Goal: Information Seeking & Learning: Learn about a topic

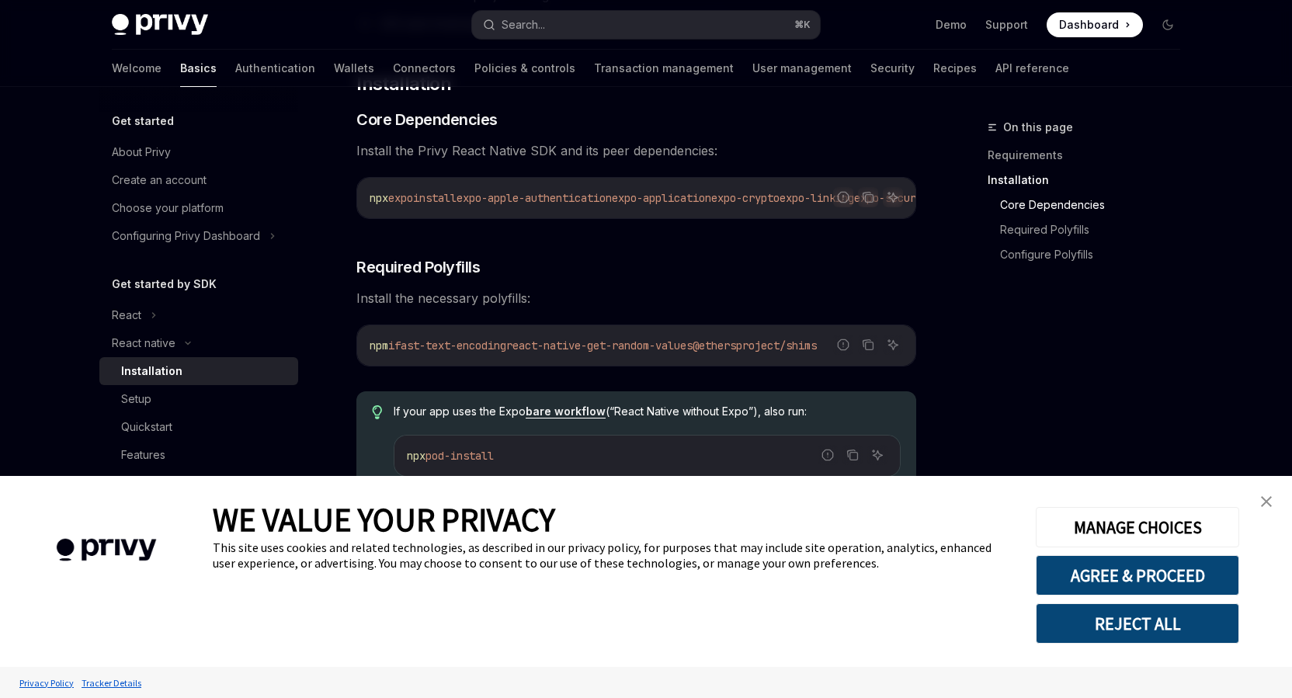
scroll to position [252, 0]
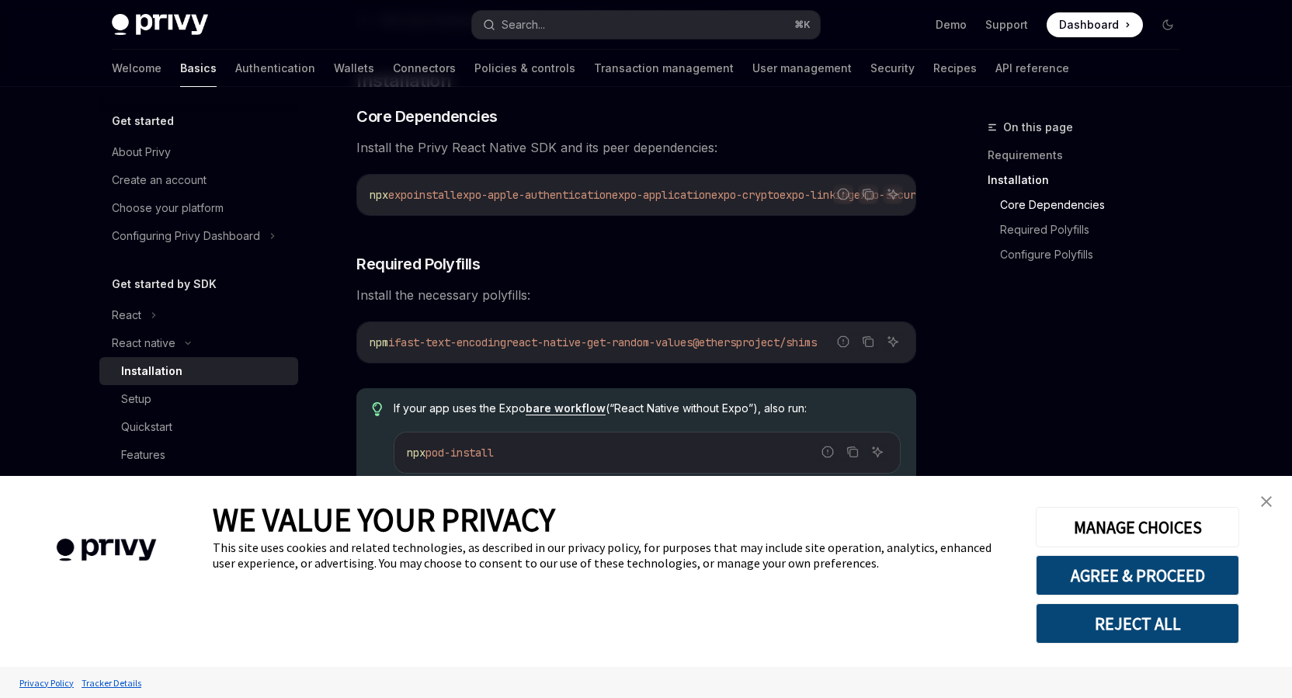
drag, startPoint x: 519, startPoint y: 221, endPoint x: 664, endPoint y: 221, distance: 145.2
click at [664, 216] on div "Report incorrect code Copy Ask AI npx expo install expo-apple-authentication ex…" at bounding box center [637, 195] width 560 height 42
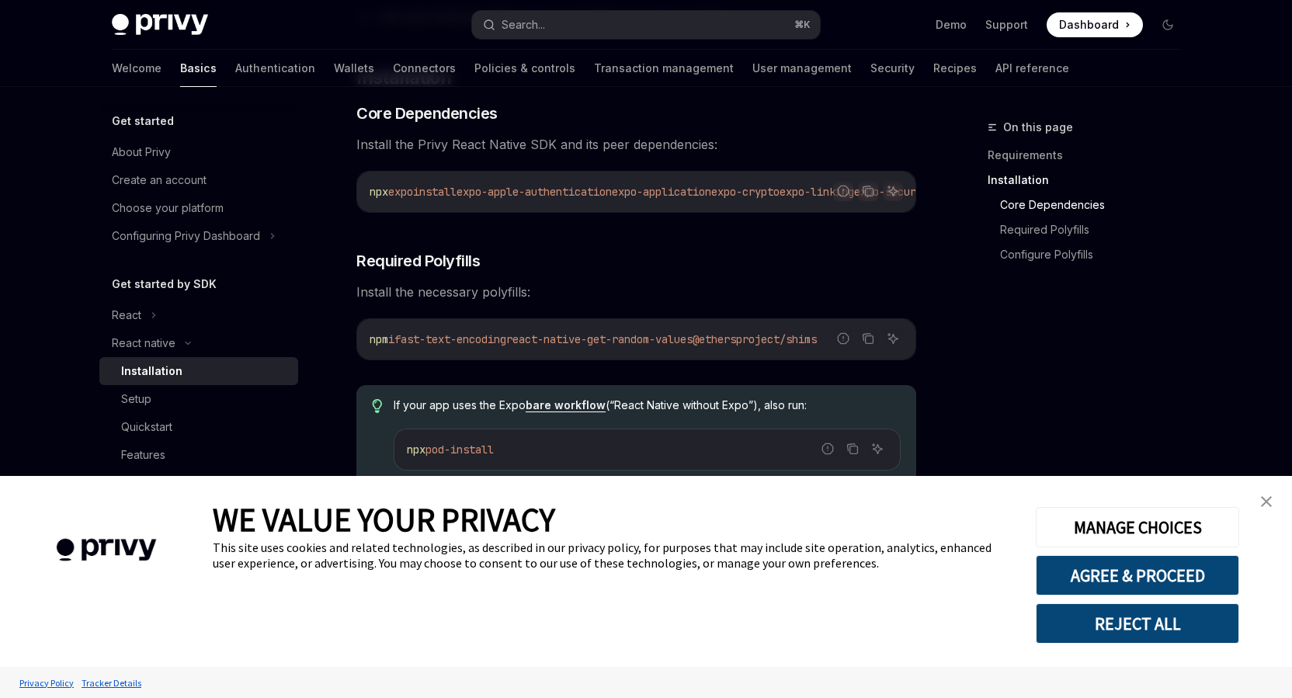
scroll to position [360, 0]
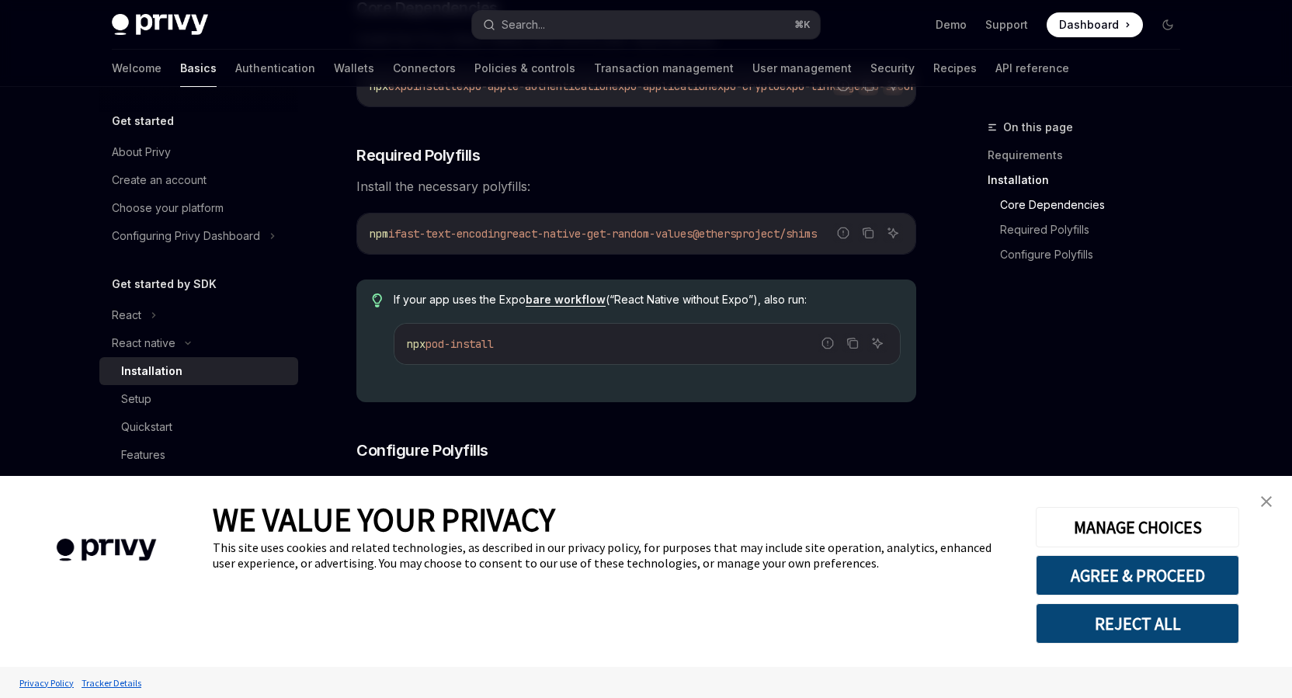
click at [1259, 497] on link "close banner" at bounding box center [1266, 501] width 31 height 31
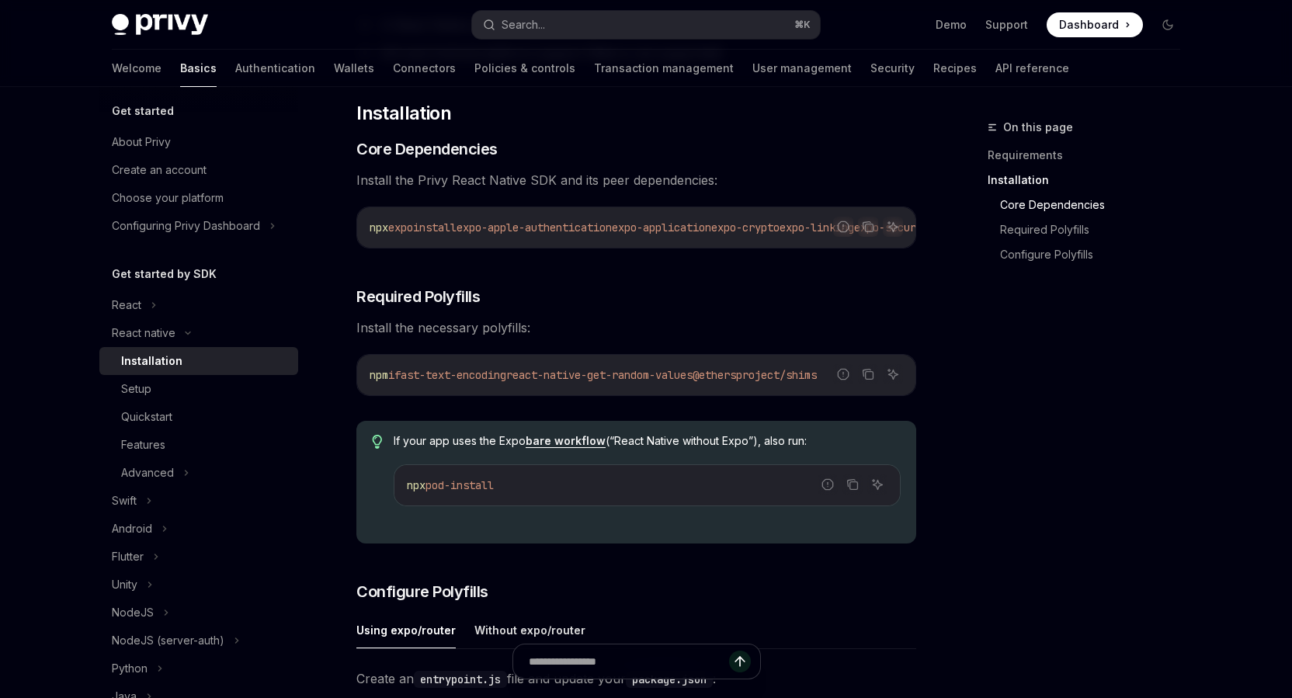
scroll to position [317, 0]
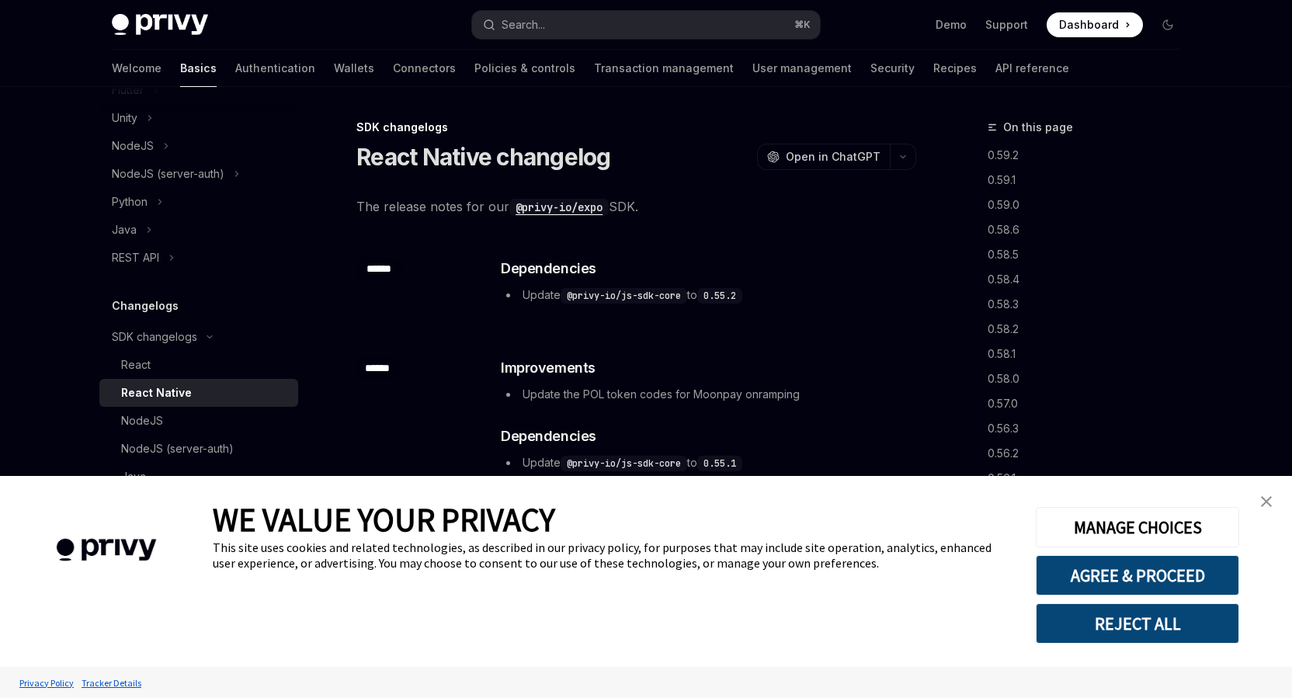
click at [1261, 493] on link "close banner" at bounding box center [1266, 501] width 31 height 31
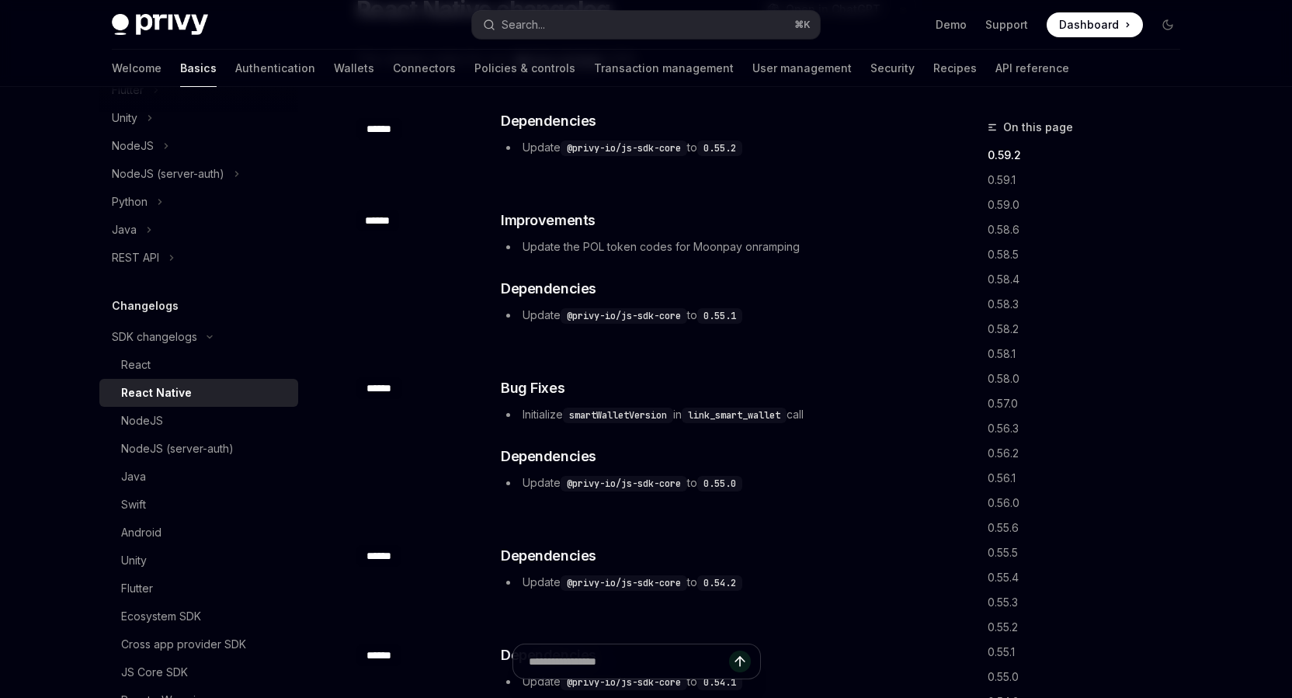
scroll to position [144, 0]
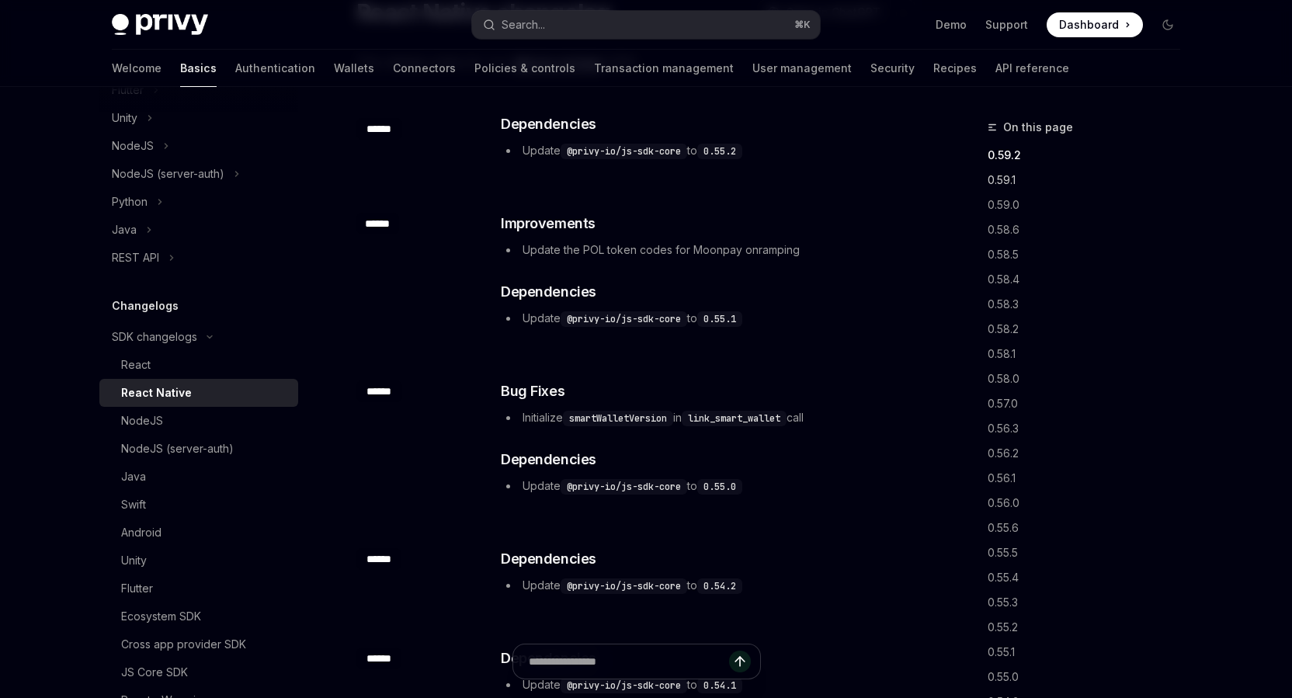
click at [1008, 179] on link "0.59.1" at bounding box center [1090, 180] width 205 height 25
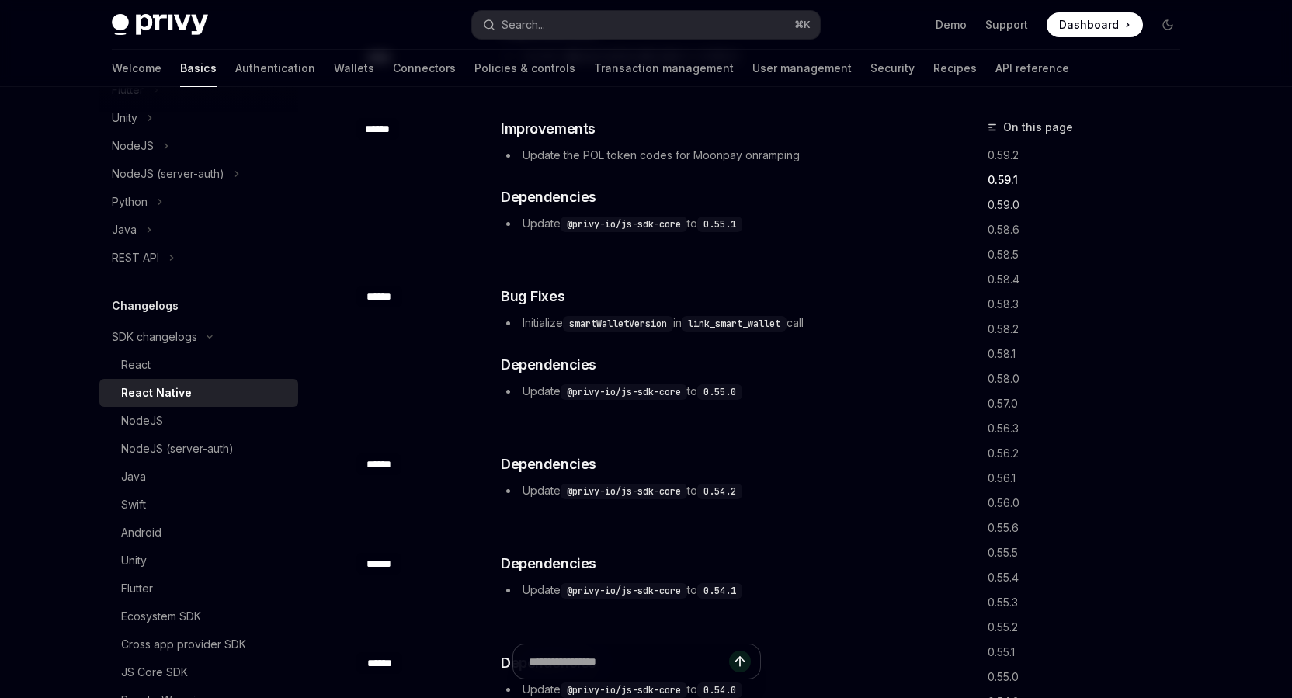
click at [993, 204] on link "0.59.0" at bounding box center [1090, 205] width 205 height 25
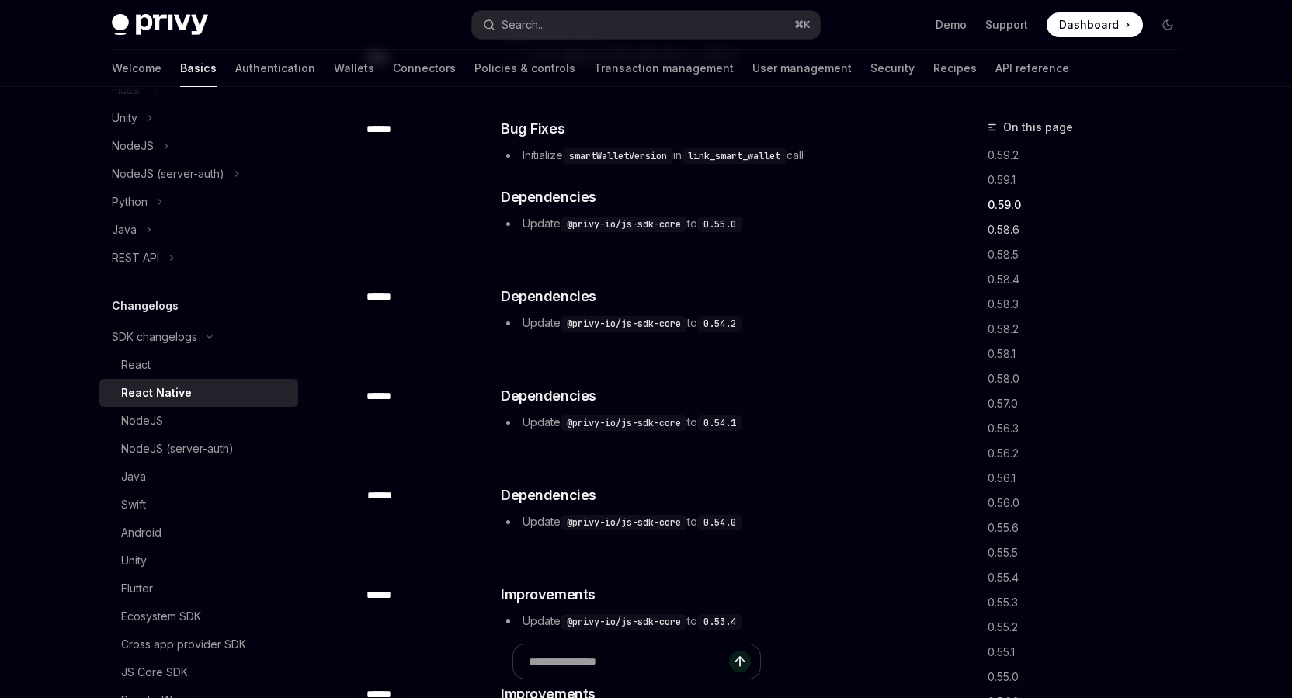
click at [1005, 240] on link "0.58.6" at bounding box center [1090, 229] width 205 height 25
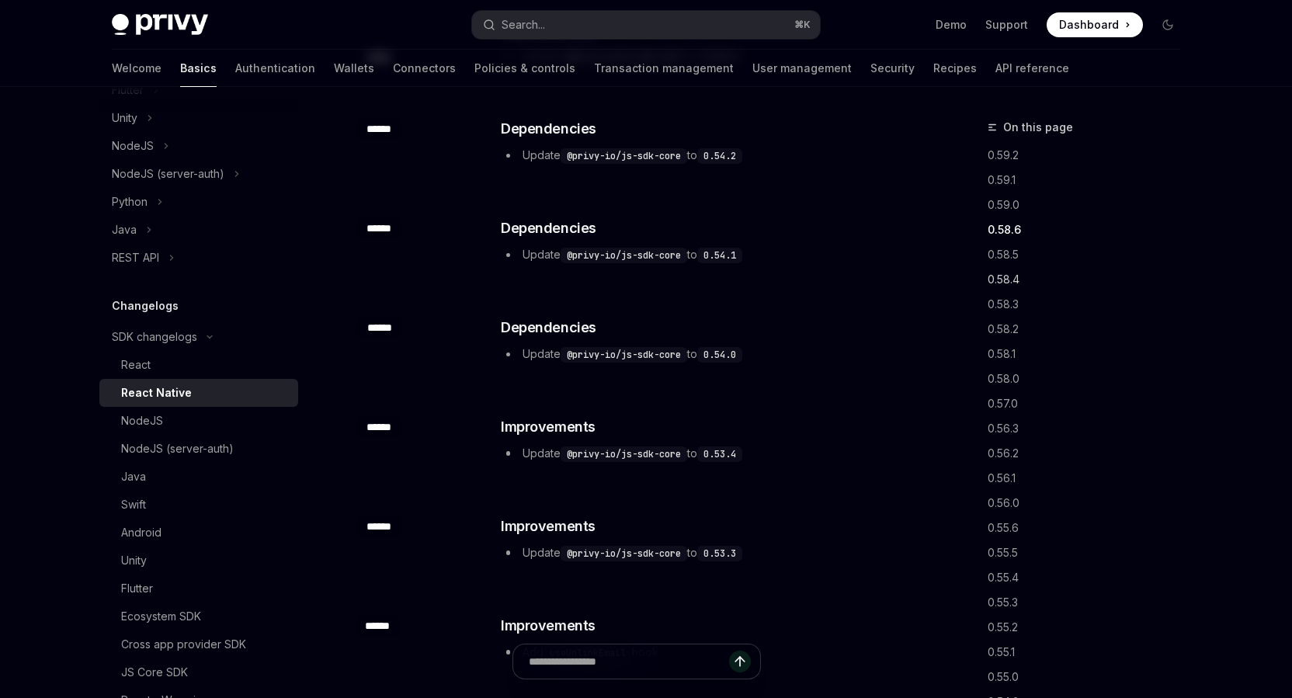
click at [1000, 283] on link "0.58.4" at bounding box center [1090, 279] width 205 height 25
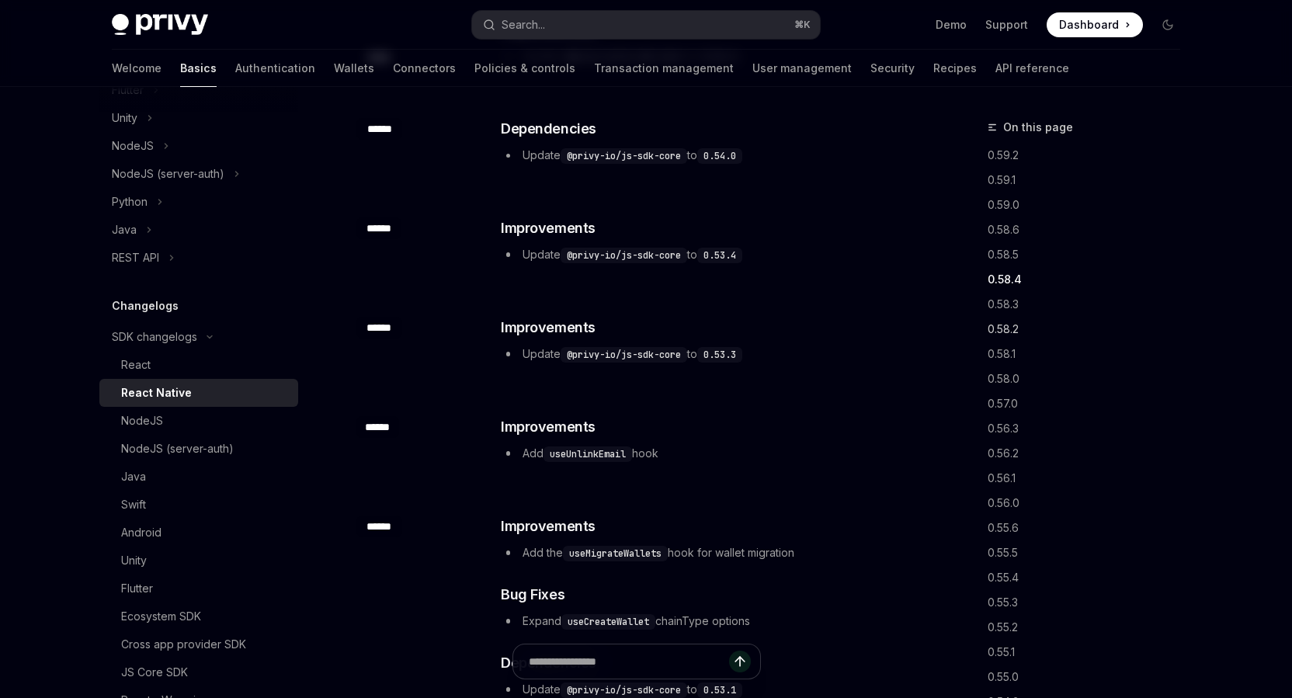
click at [1005, 322] on link "0.58.2" at bounding box center [1090, 329] width 205 height 25
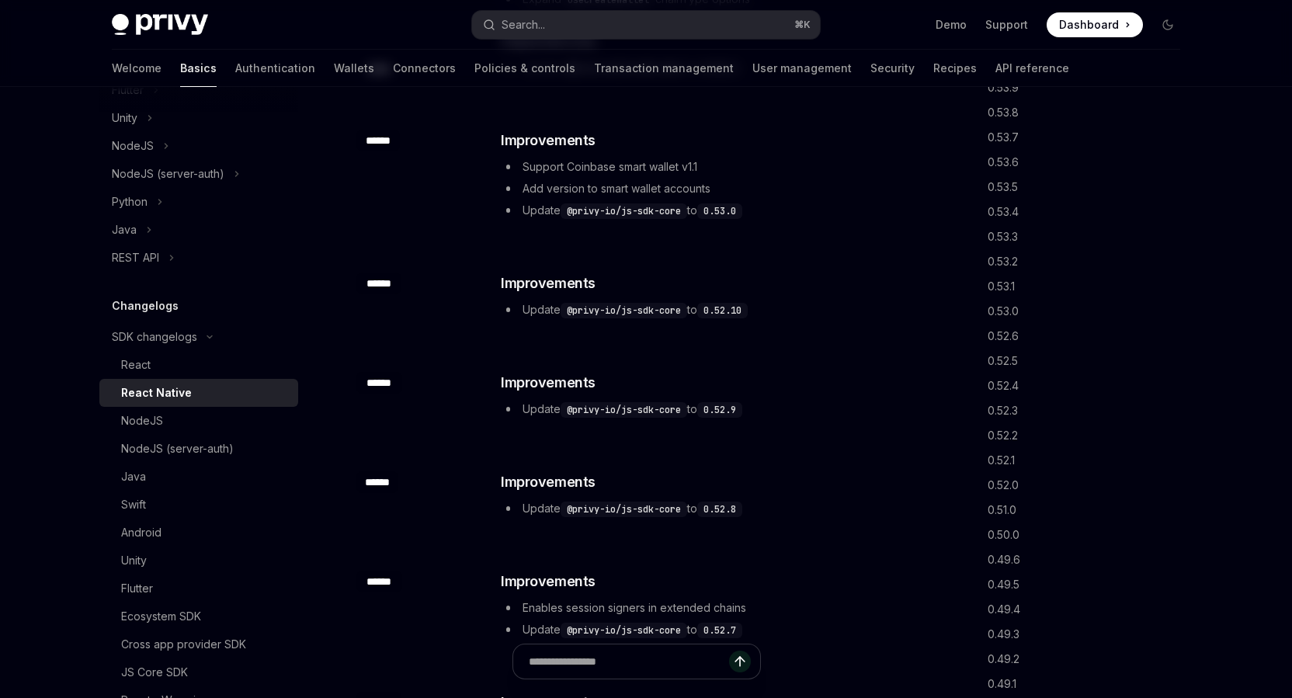
scroll to position [1614, 0]
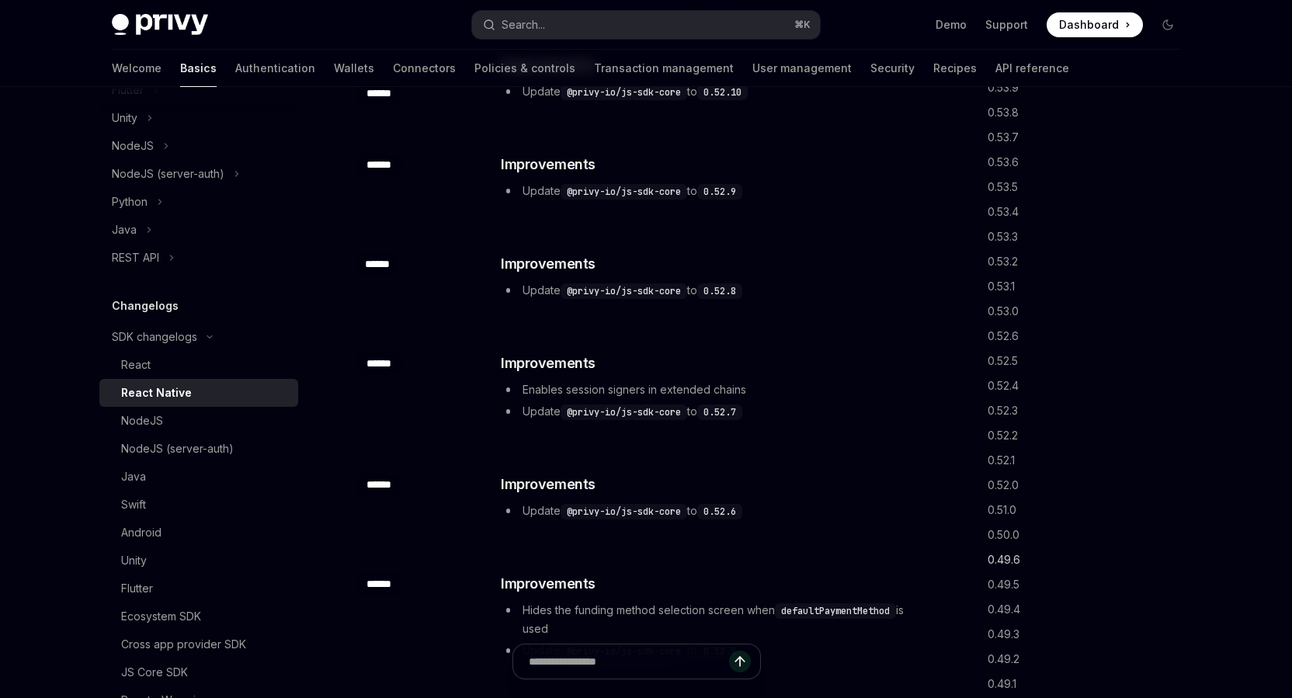
click at [1011, 558] on link "0.49.6" at bounding box center [1090, 560] width 205 height 25
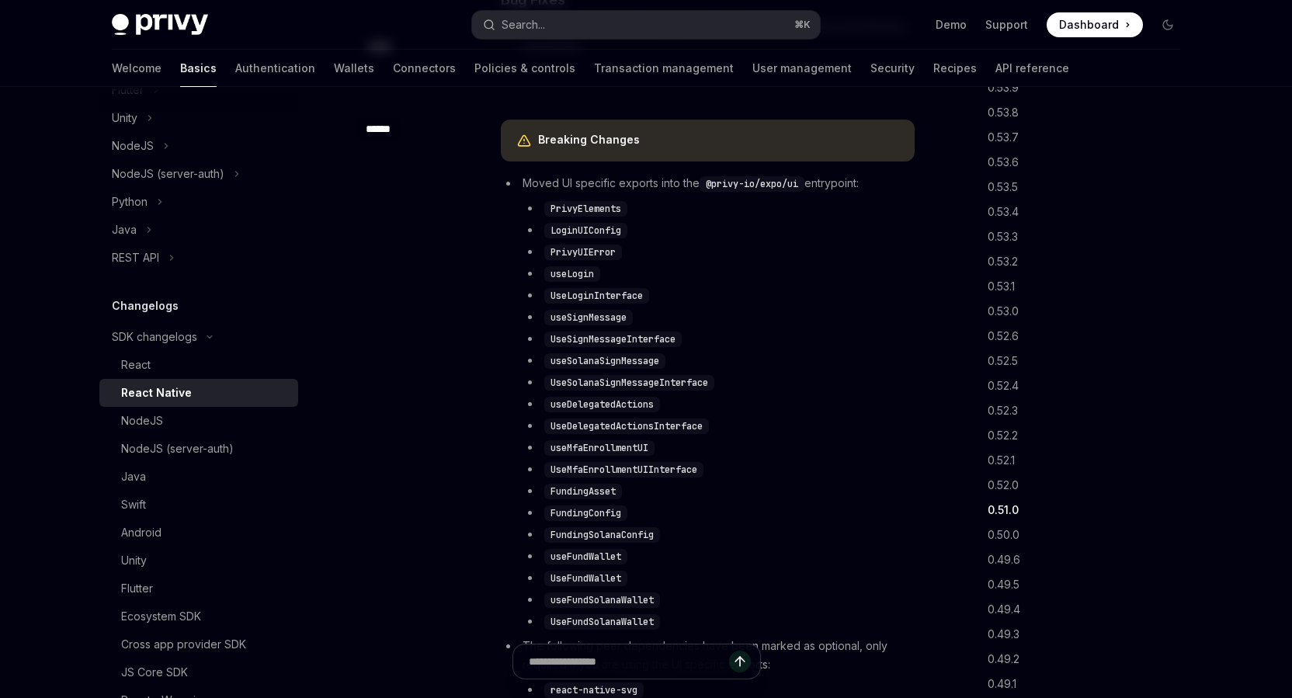
scroll to position [5506, 0]
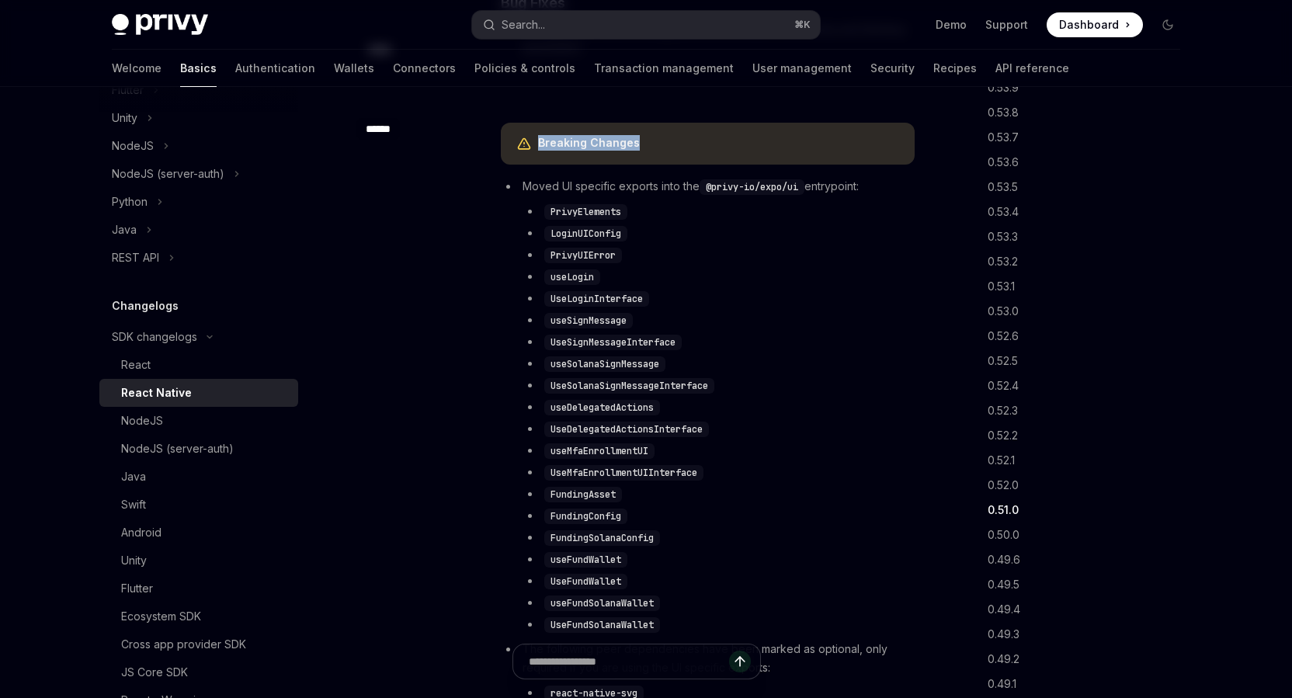
drag, startPoint x: 539, startPoint y: 144, endPoint x: 667, endPoint y: 144, distance: 128.2
click at [667, 144] on div "Breaking Changes" at bounding box center [718, 143] width 361 height 17
click at [851, 462] on ul "PrivyElements LoginUIConfig PrivyUIError useLogin UseLoginInterface useSignMess…" at bounding box center [719, 418] width 392 height 432
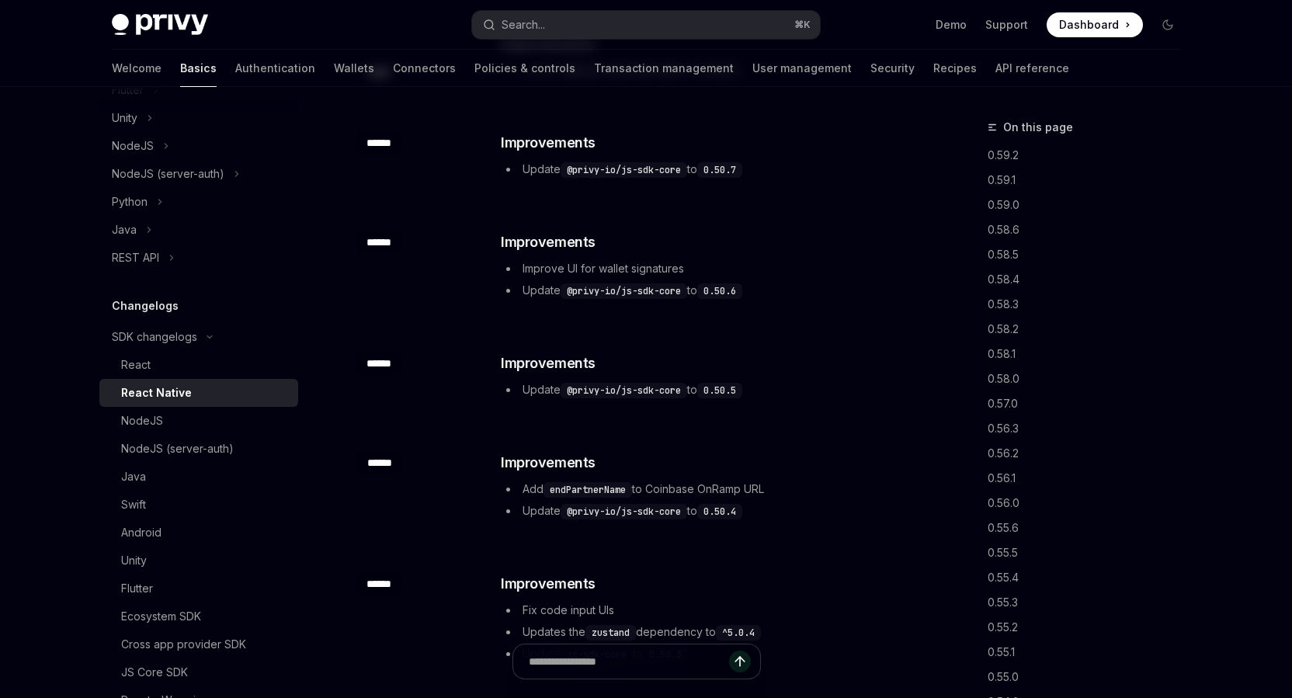
scroll to position [1967, 0]
